Goal: Task Accomplishment & Management: Use online tool/utility

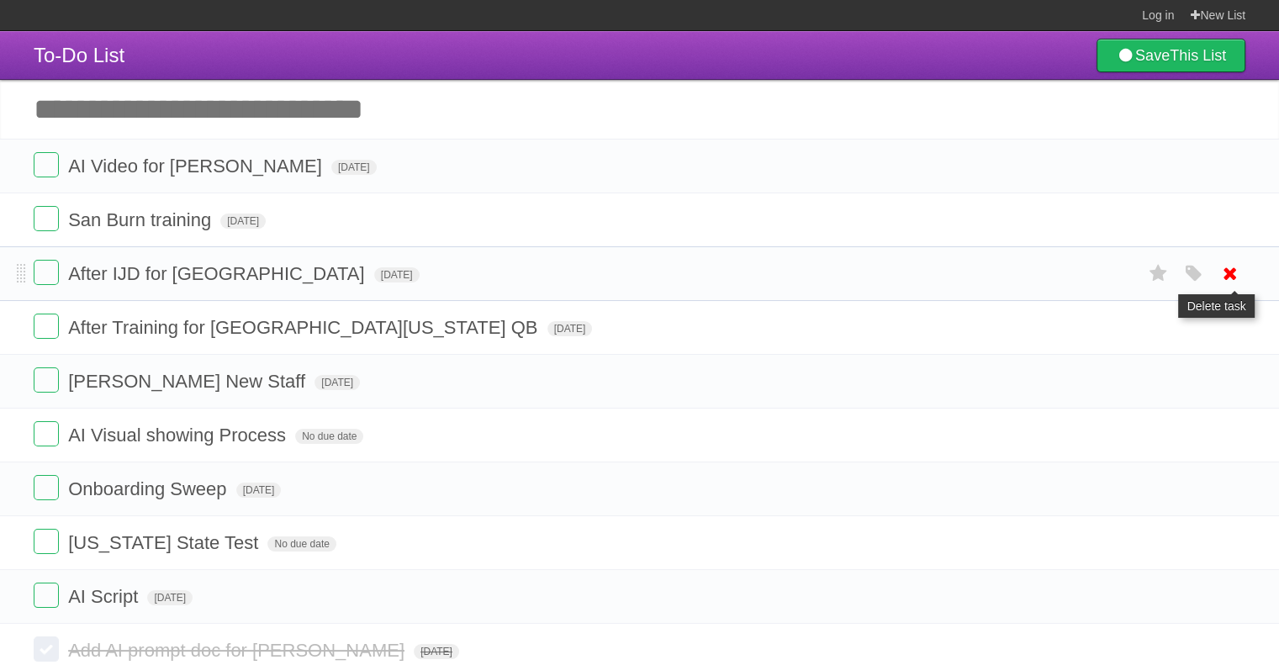
click at [1230, 269] on icon at bounding box center [1231, 274] width 24 height 28
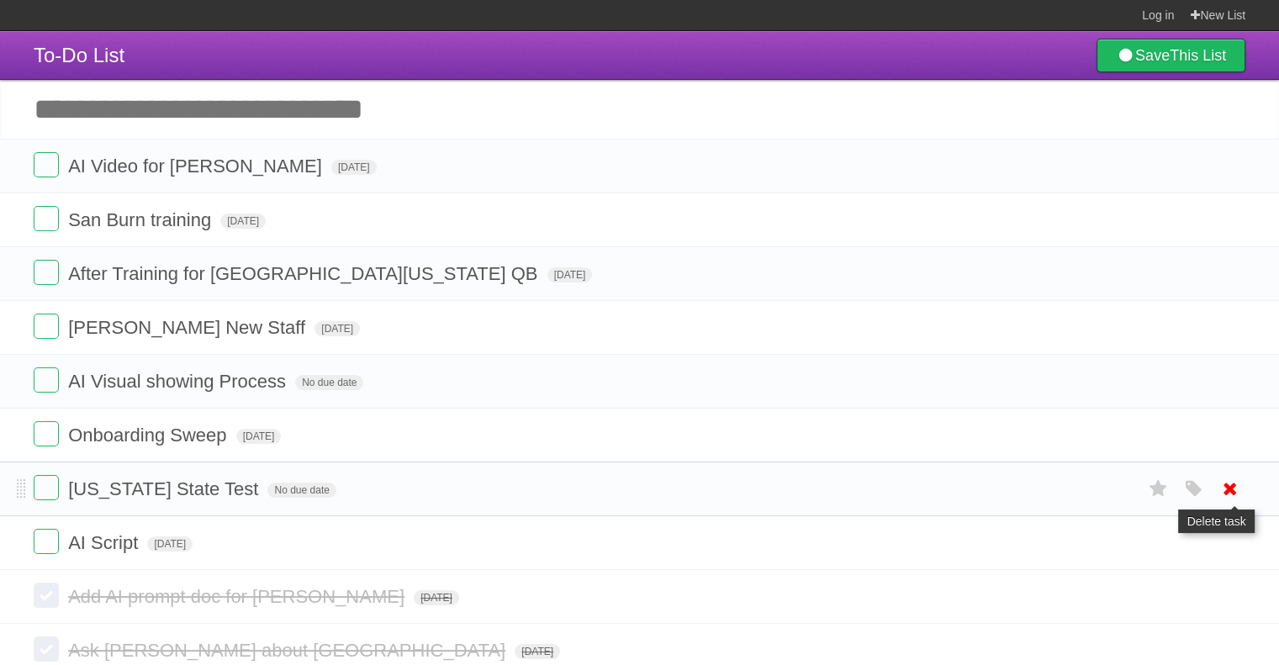
click at [1229, 480] on icon at bounding box center [1231, 489] width 24 height 28
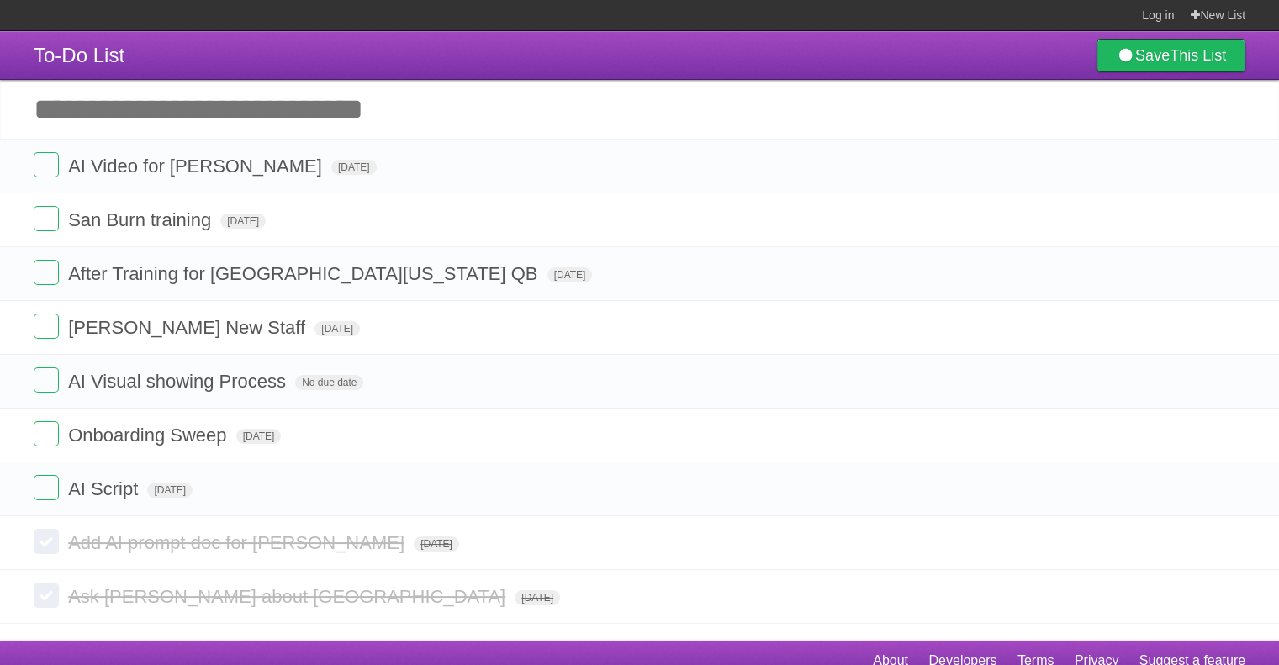
scroll to position [15, 0]
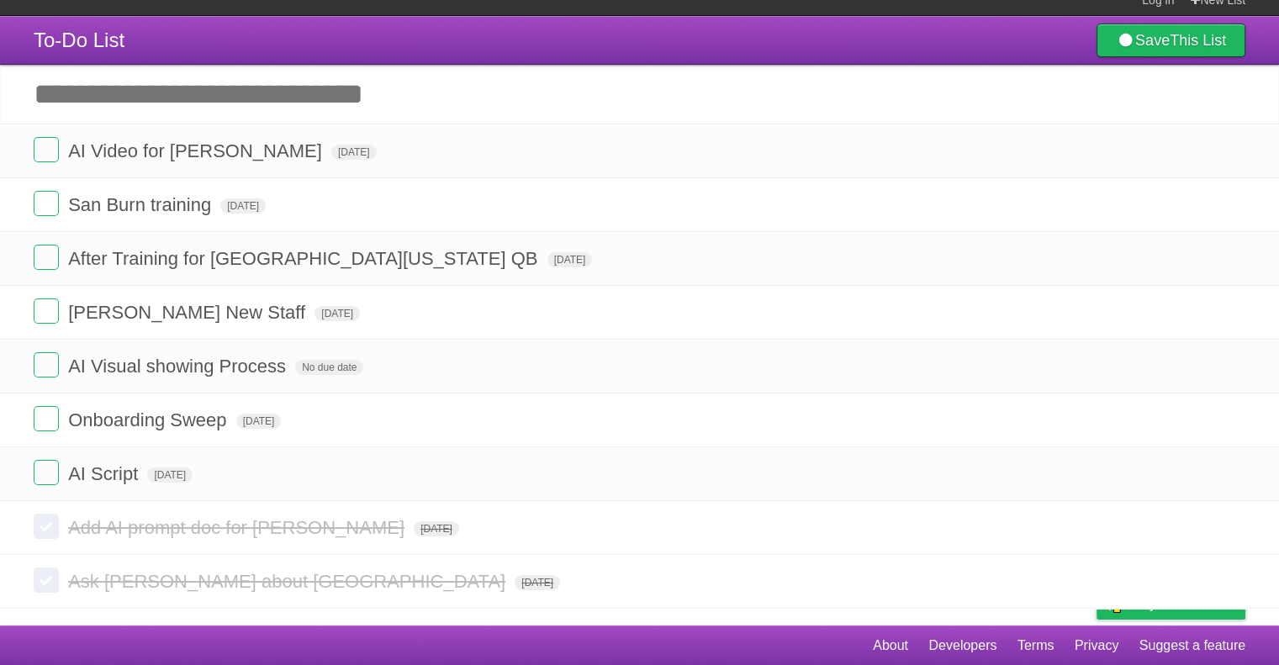
click at [1232, 479] on icon at bounding box center [1231, 474] width 24 height 28
click at [1228, 531] on icon at bounding box center [1231, 528] width 24 height 28
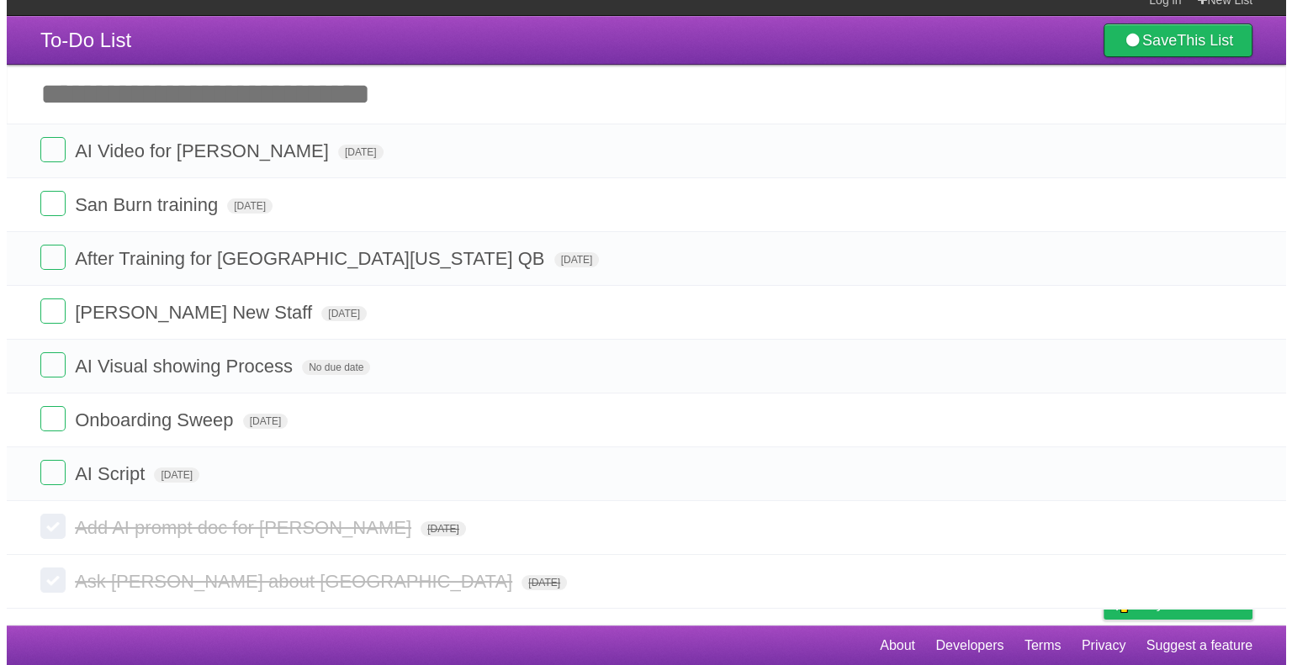
scroll to position [0, 0]
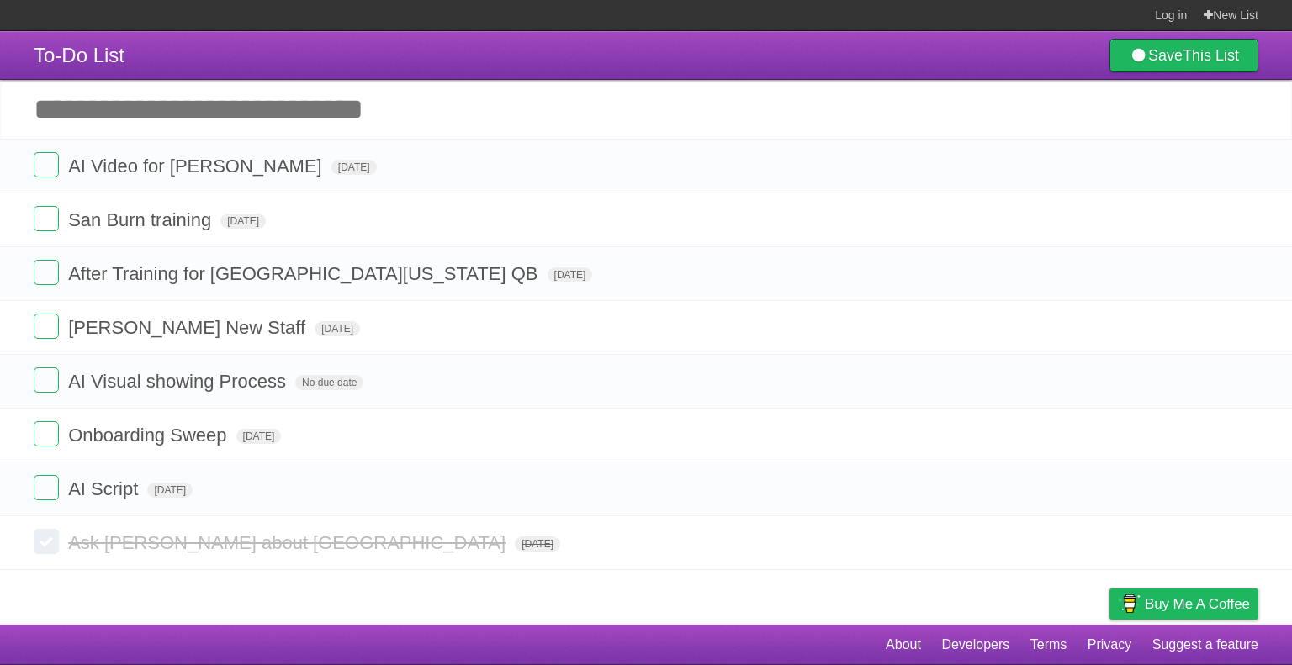
click at [1230, 584] on article "To-Do List Save This List Add another task ********* AI Video for [PERSON_NAME]…" at bounding box center [646, 328] width 1292 height 594
click at [1240, 543] on icon at bounding box center [1243, 543] width 24 height 28
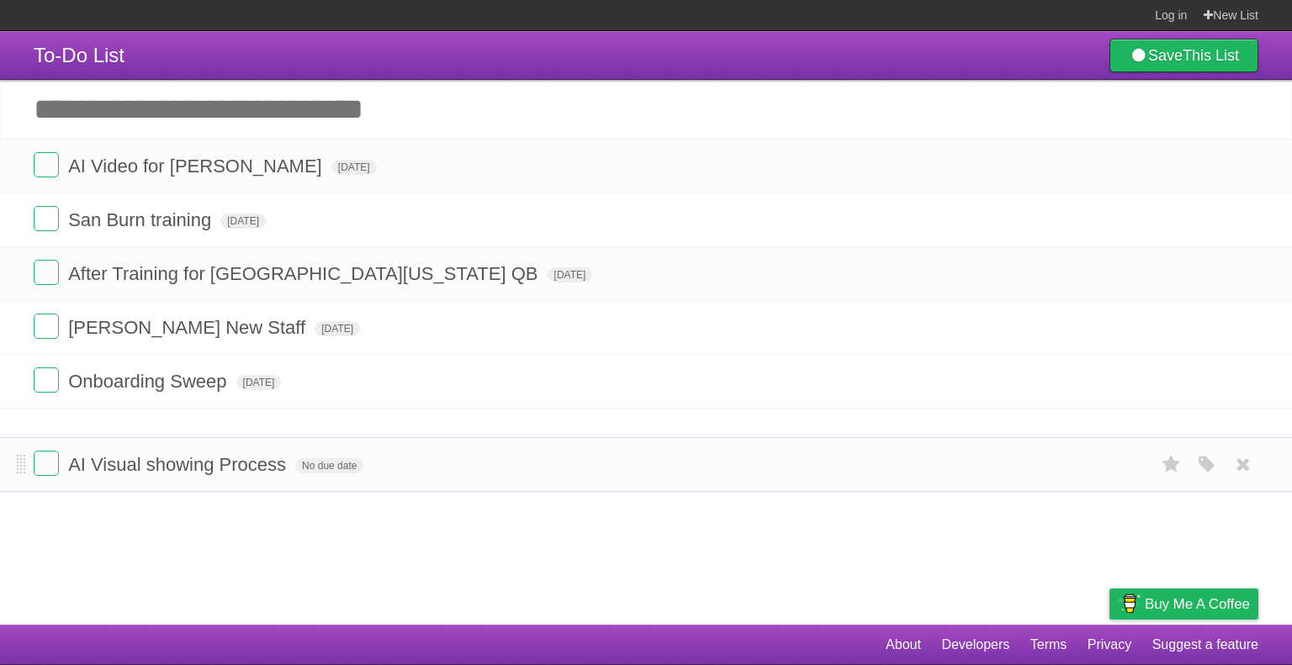
drag, startPoint x: 22, startPoint y: 376, endPoint x: 13, endPoint y: 459, distance: 83.7
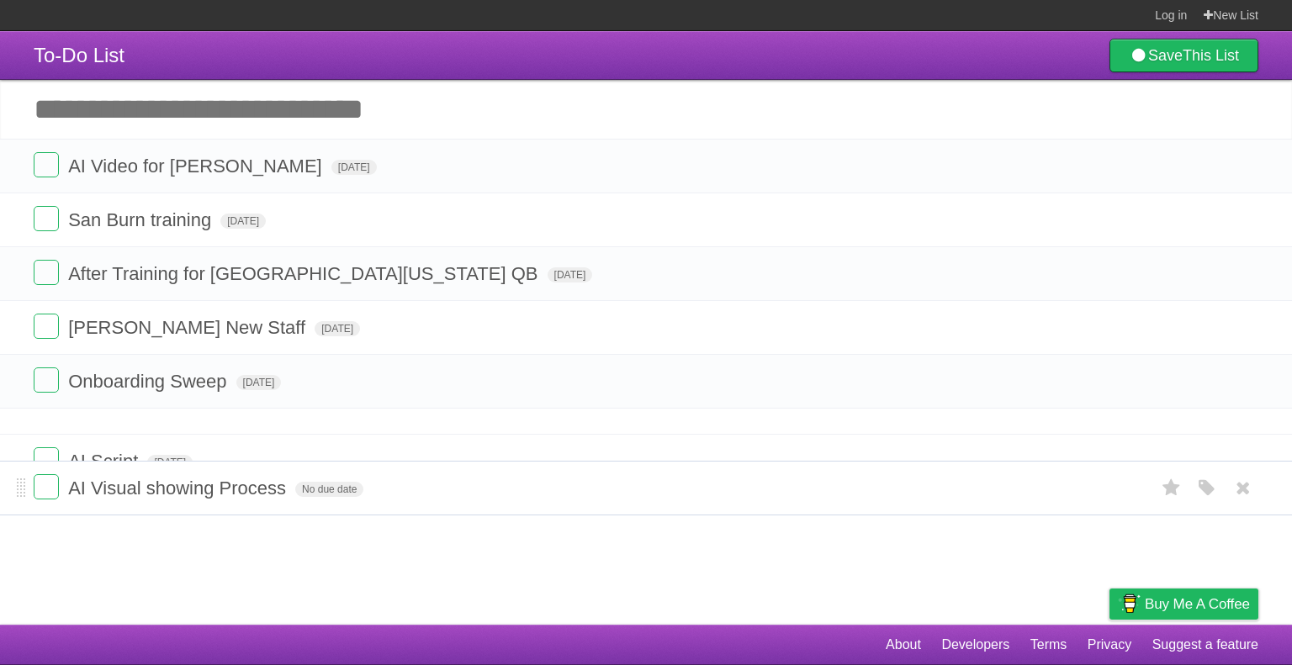
drag, startPoint x: 20, startPoint y: 431, endPoint x: 8, endPoint y: 484, distance: 54.5
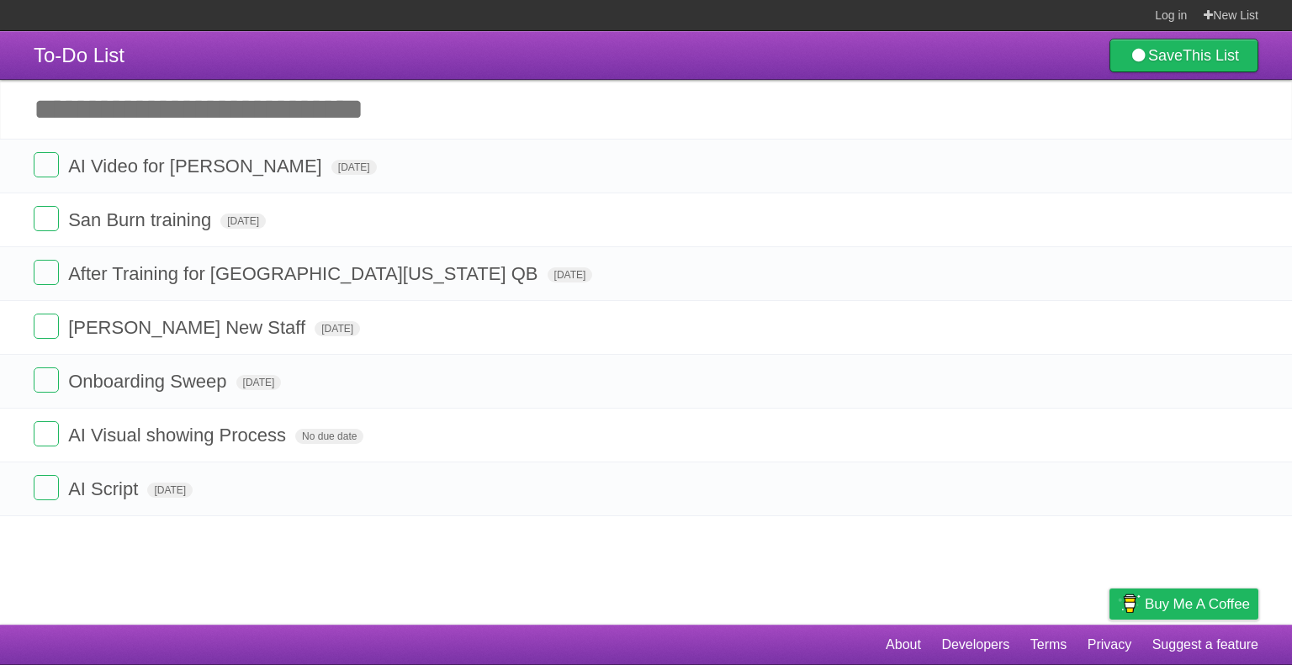
click at [317, 109] on input "Add another task" at bounding box center [646, 109] width 1292 height 59
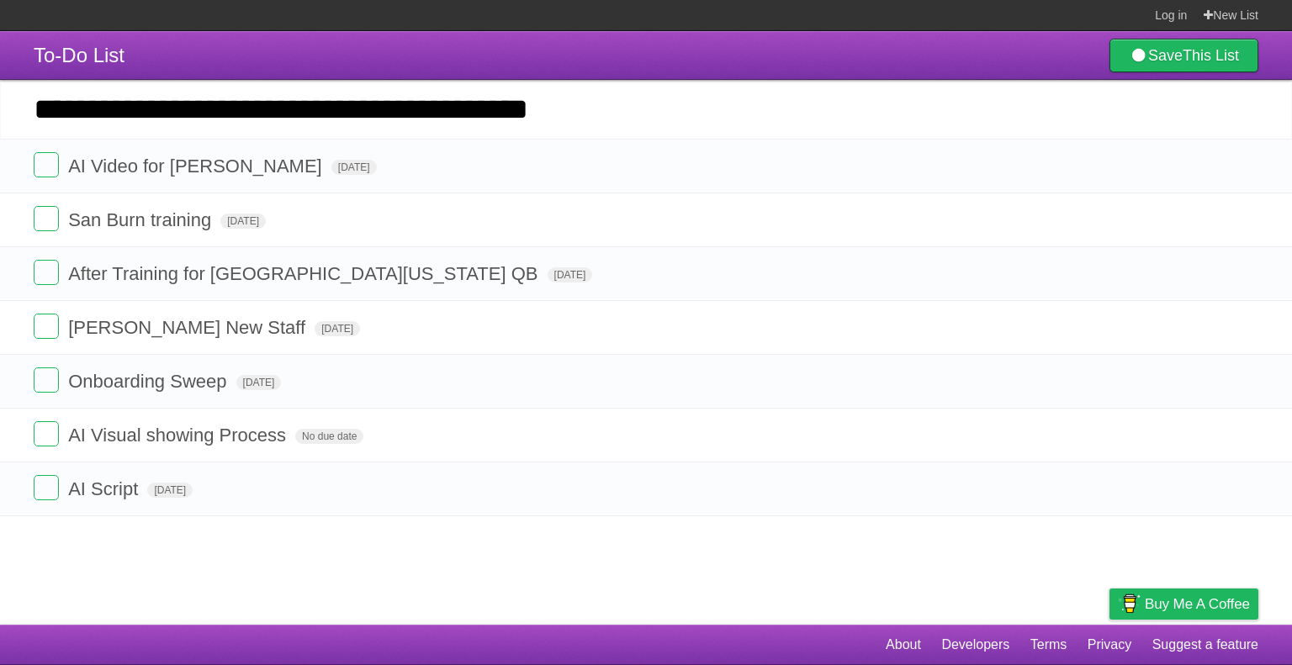
type input "**********"
click input "*********" at bounding box center [0, 0] width 0 height 0
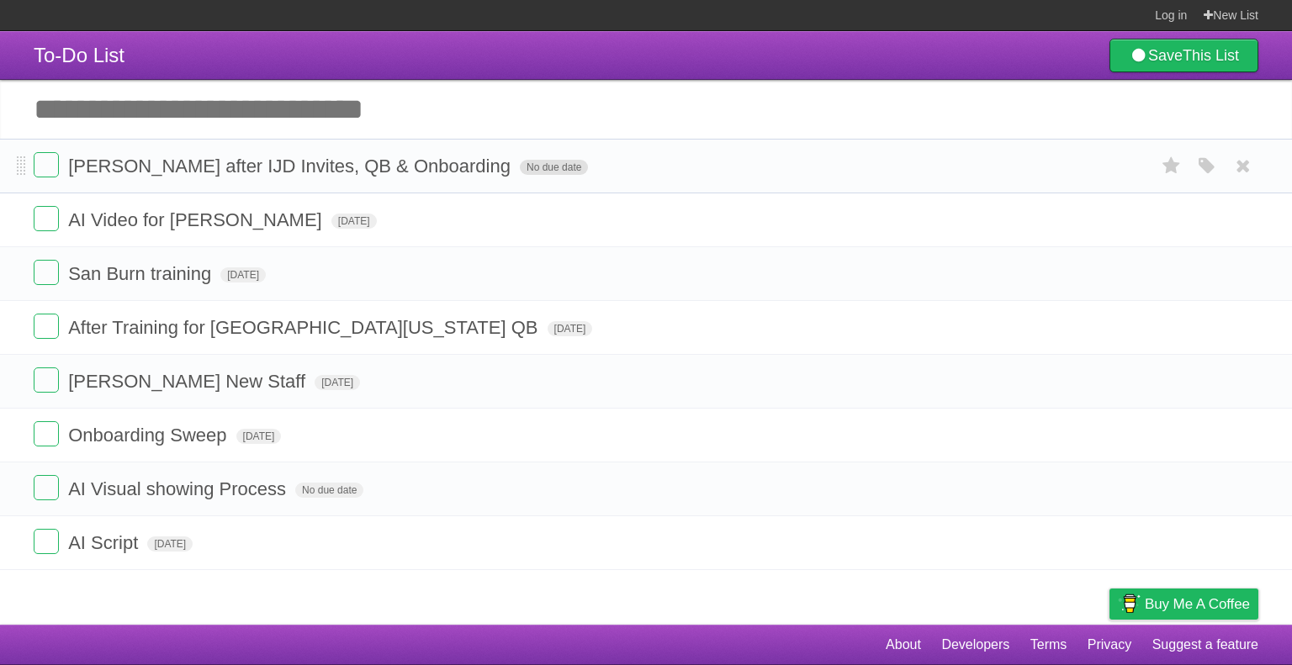
click at [520, 171] on span "No due date" at bounding box center [554, 167] width 68 height 15
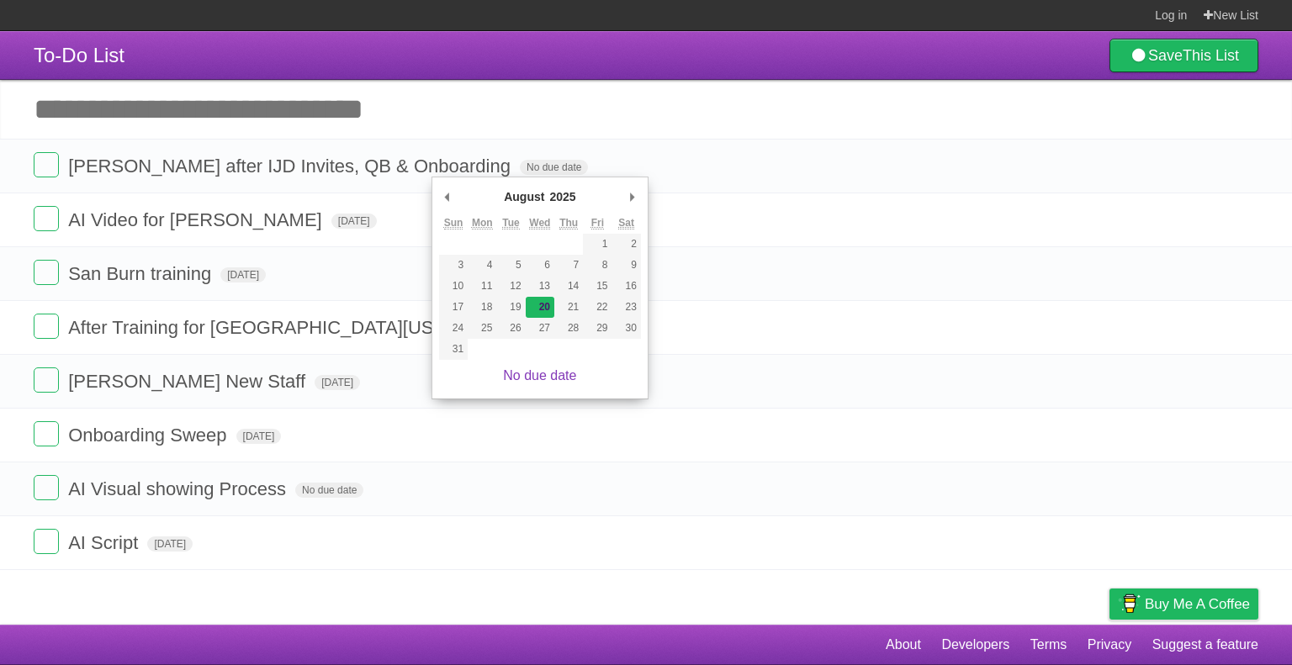
type span "[DATE]"
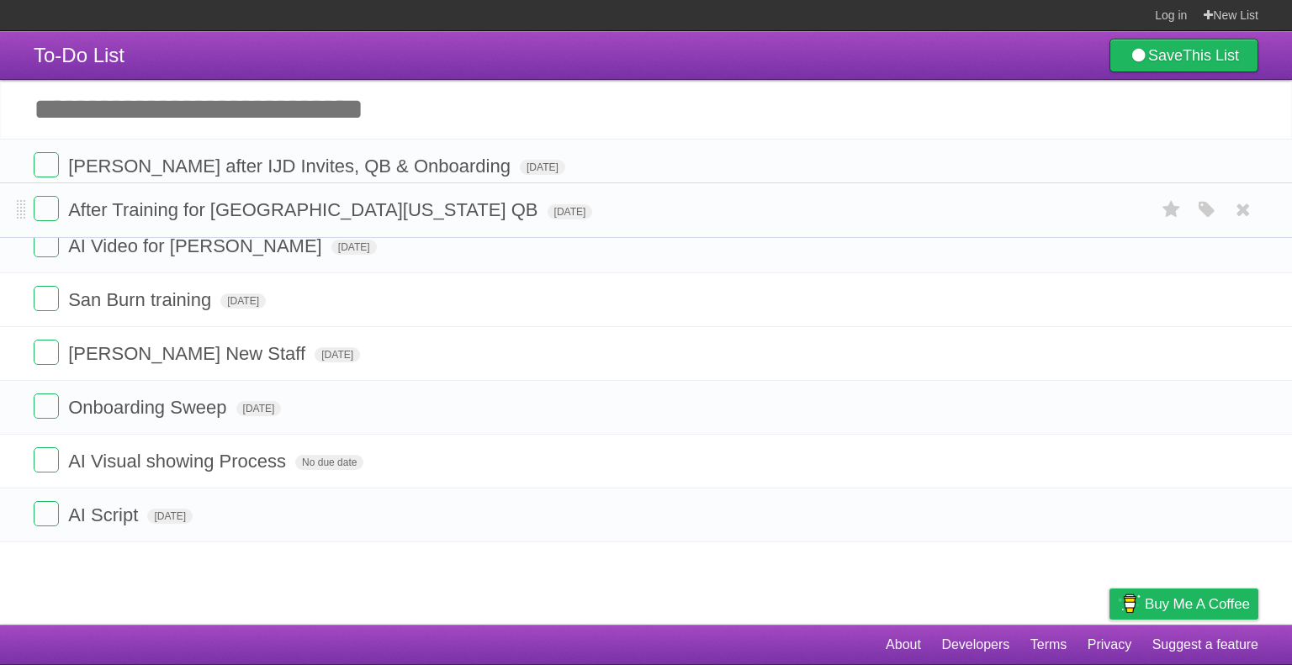
drag, startPoint x: 19, startPoint y: 325, endPoint x: 13, endPoint y: 206, distance: 119.5
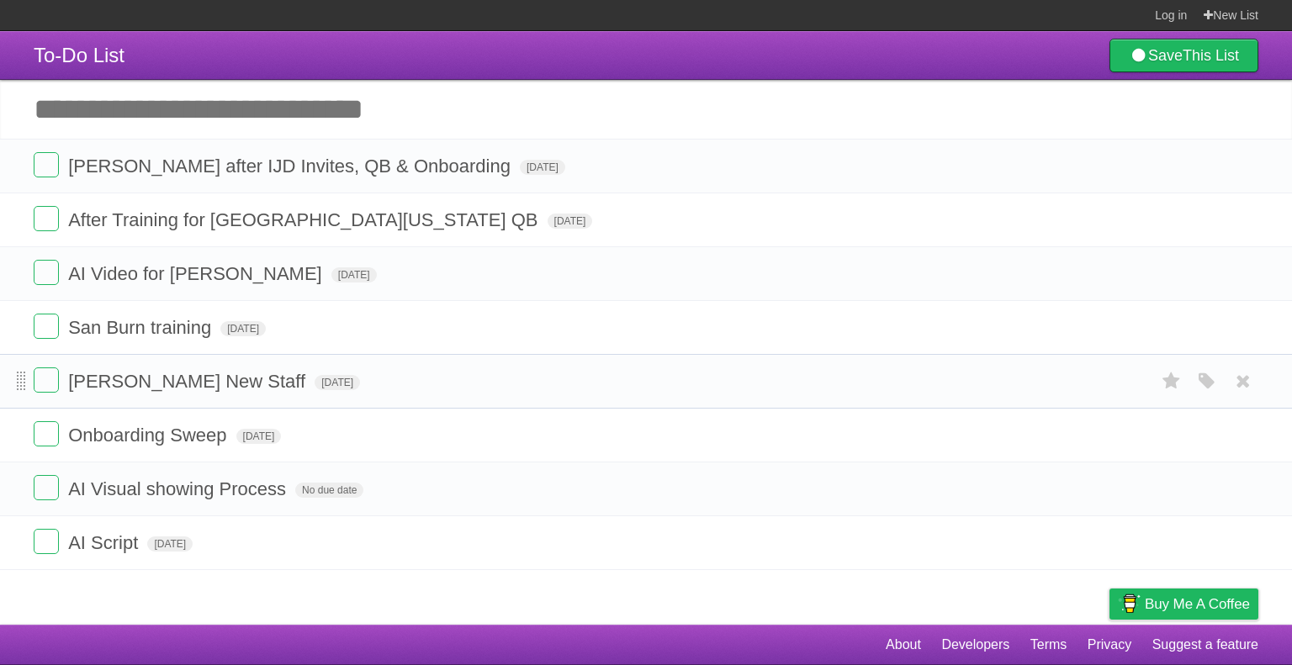
click at [17, 385] on span at bounding box center [21, 382] width 9 height 20
